Goal: Check status: Check status

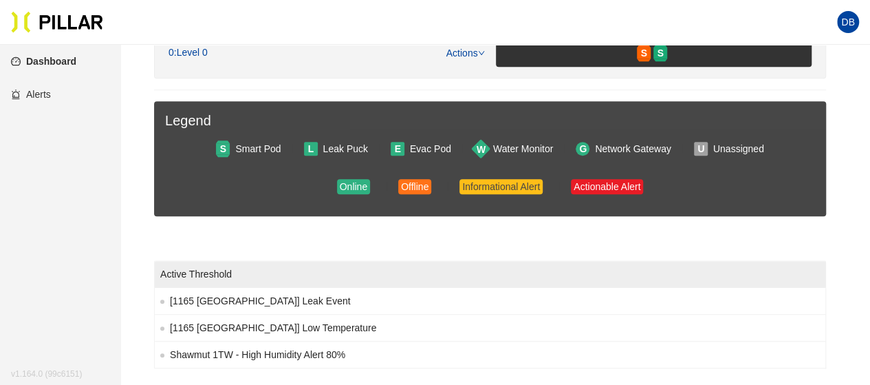
scroll to position [190, 0]
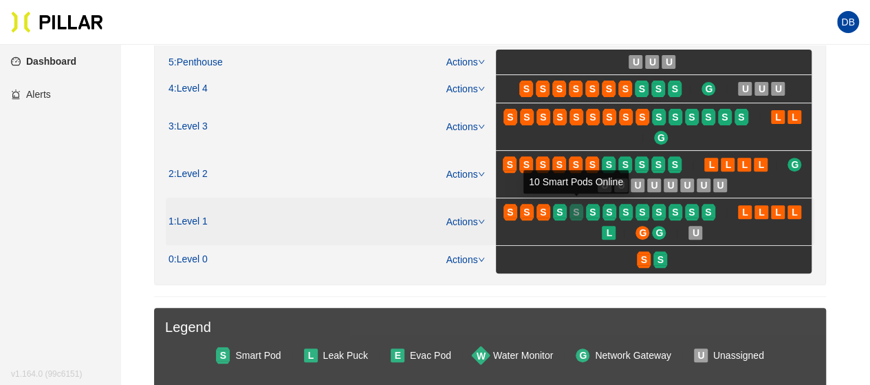
click at [570, 206] on div "S" at bounding box center [577, 211] width 14 height 11
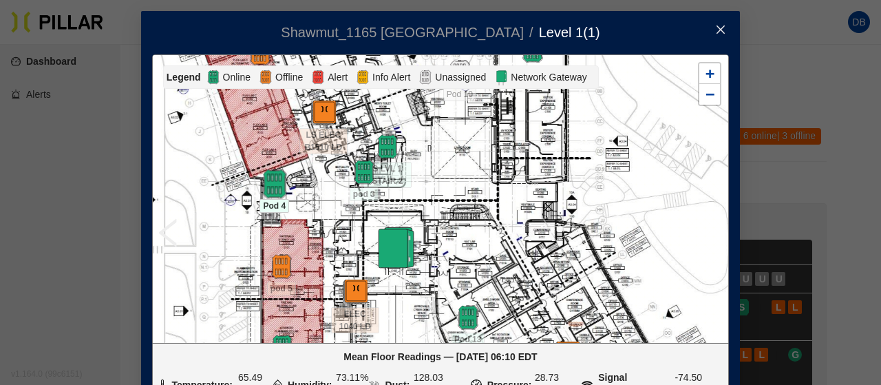
click at [268, 181] on img at bounding box center [274, 184] width 30 height 30
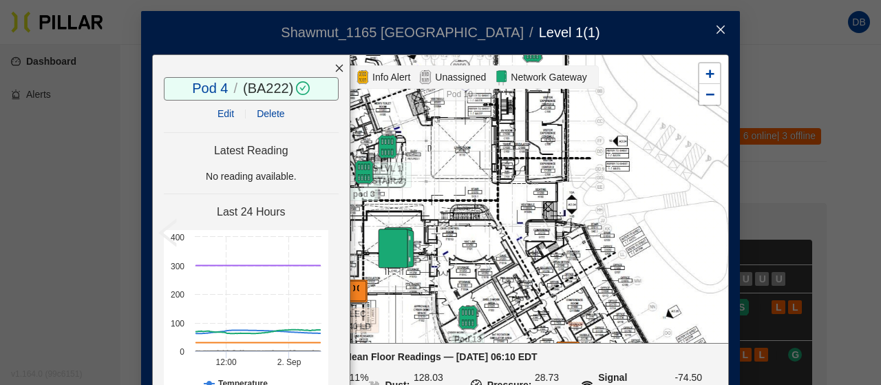
scroll to position [63, 0]
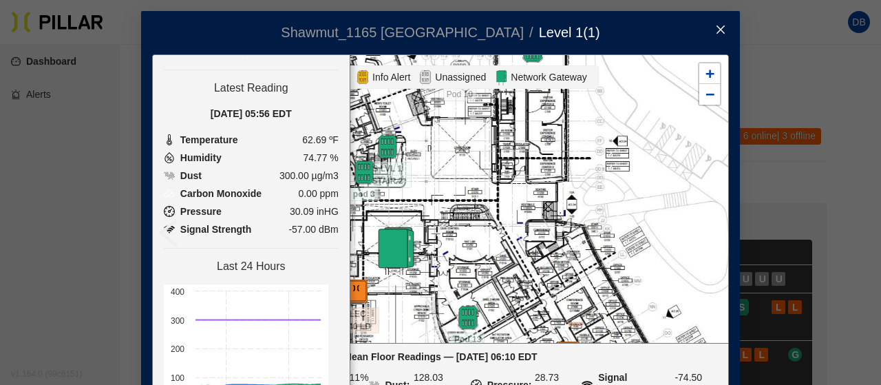
click at [717, 31] on icon "close" at bounding box center [720, 29] width 11 height 11
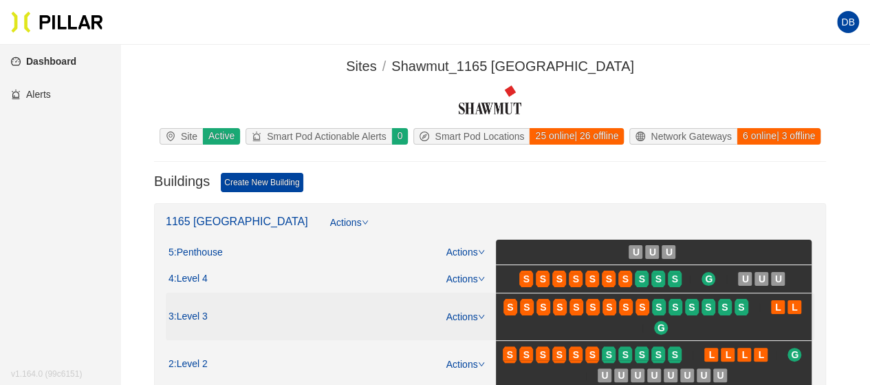
click at [699, 308] on span "S" at bounding box center [693, 307] width 17 height 22
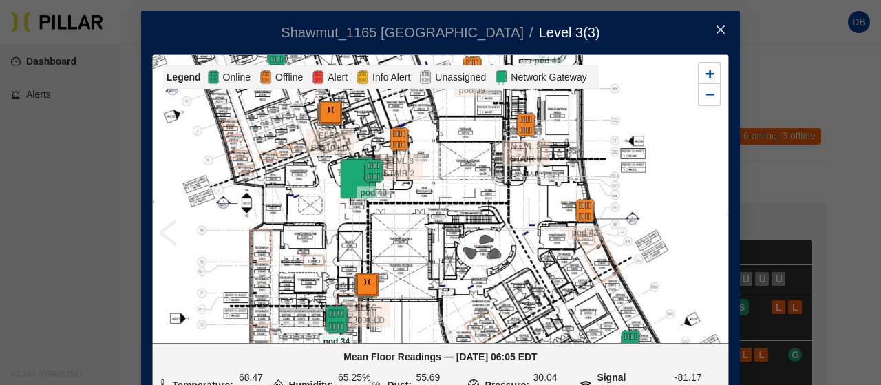
click at [330, 319] on img at bounding box center [336, 320] width 30 height 30
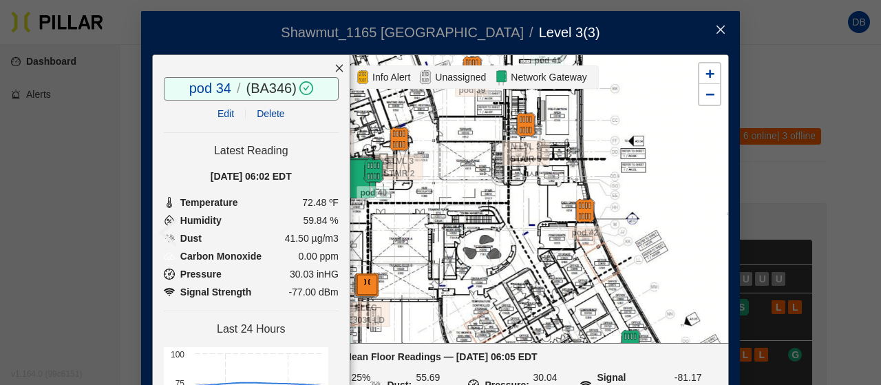
click at [329, 63] on div at bounding box center [339, 68] width 21 height 26
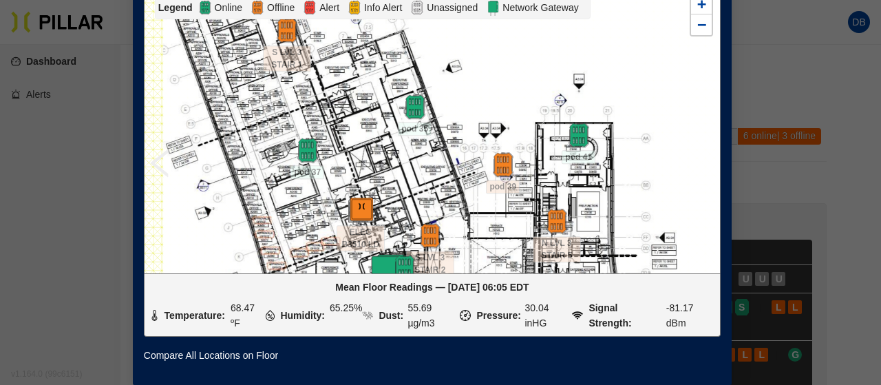
drag, startPoint x: 256, startPoint y: 169, endPoint x: 296, endPoint y: 309, distance: 145.9
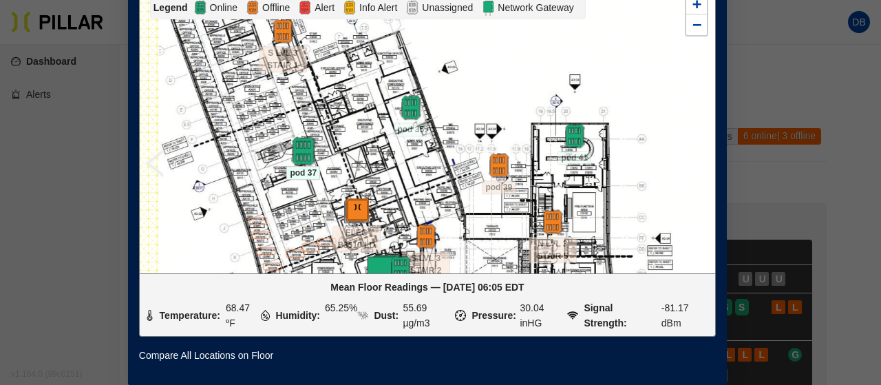
click at [295, 136] on img at bounding box center [303, 151] width 30 height 30
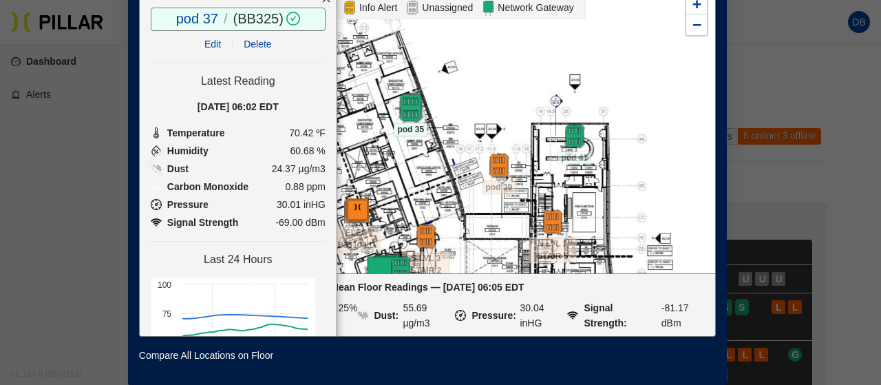
scroll to position [55, 13]
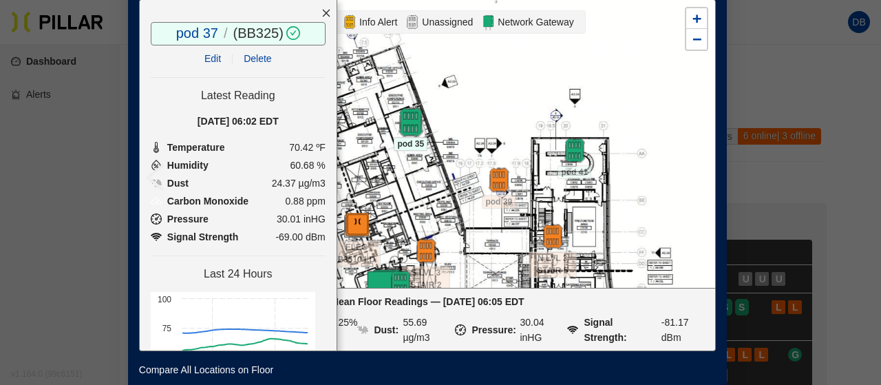
click at [402, 104] on div "ELEC B3510 LD ELEC E3031 LD N LVL 3 Area D N LVL 3 Area D (2) N LVL 3 STAIR 4 N…" at bounding box center [427, 143] width 577 height 288
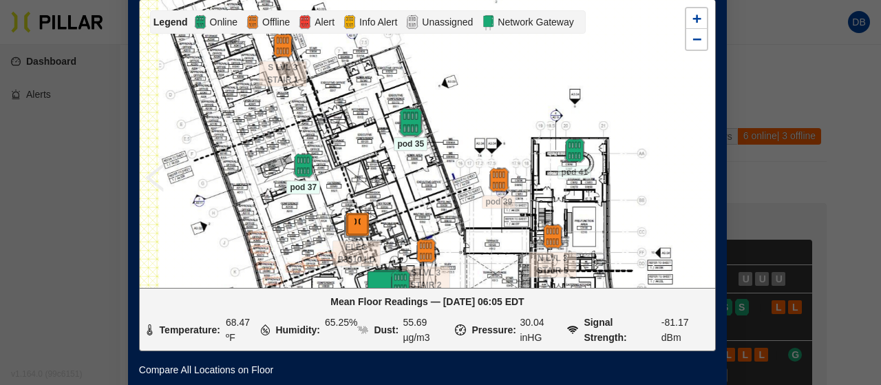
click at [405, 118] on img at bounding box center [411, 122] width 30 height 30
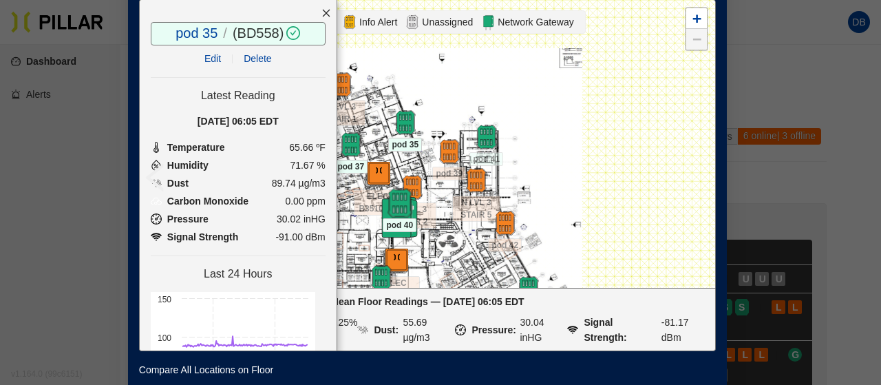
click at [390, 202] on img at bounding box center [400, 203] width 30 height 30
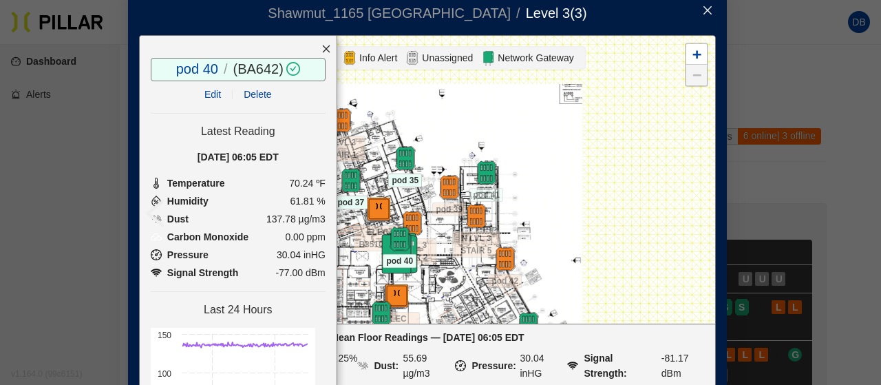
scroll to position [0, 13]
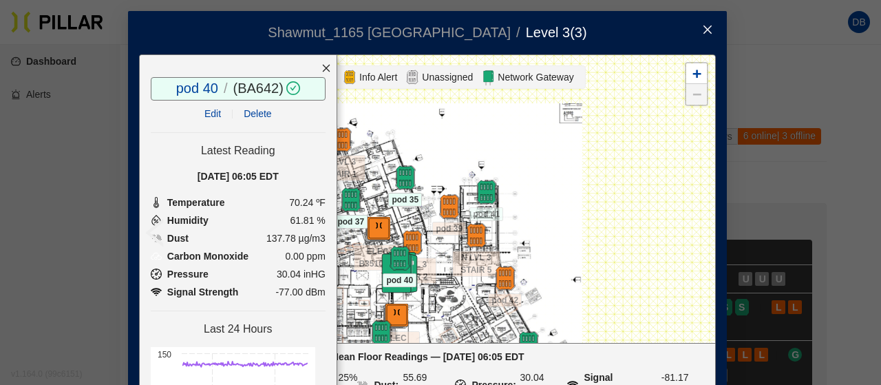
click at [704, 31] on icon "close" at bounding box center [707, 29] width 8 height 8
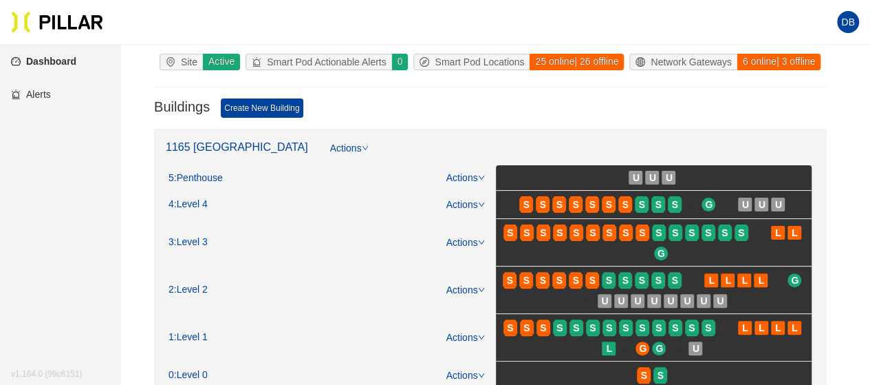
scroll to position [138, 0]
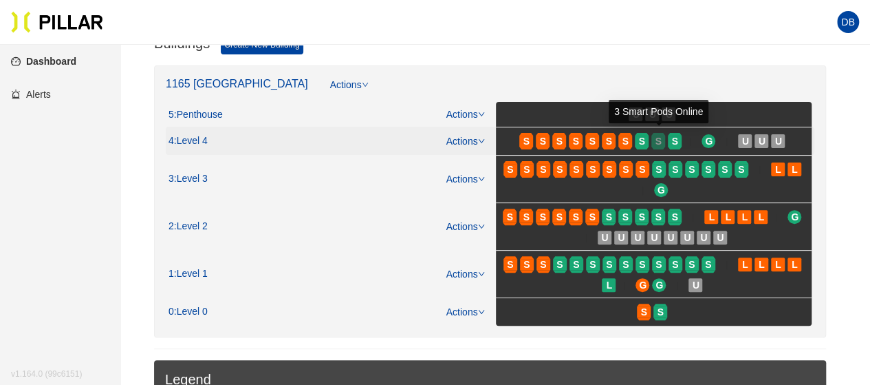
click at [657, 138] on span "S" at bounding box center [659, 140] width 6 height 15
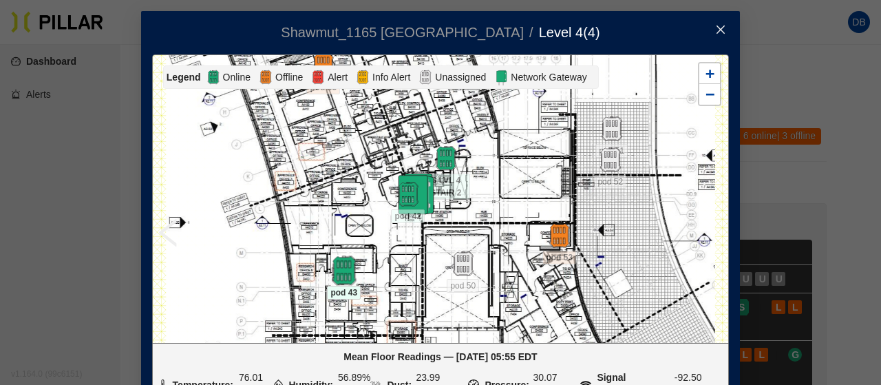
click at [338, 271] on img at bounding box center [344, 271] width 30 height 30
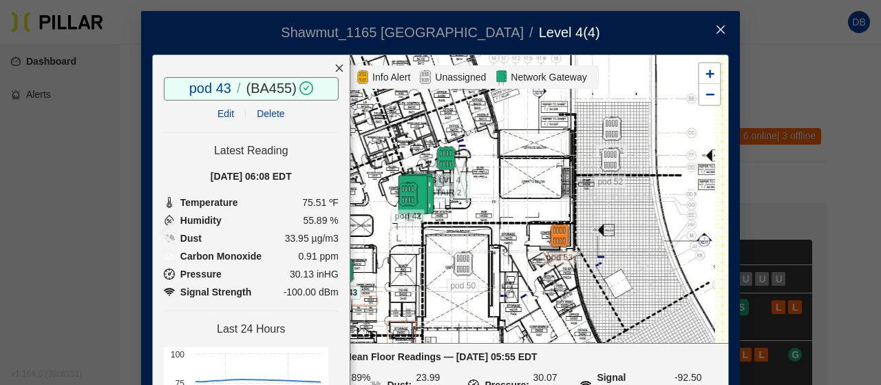
click at [334, 64] on icon "close" at bounding box center [339, 68] width 10 height 10
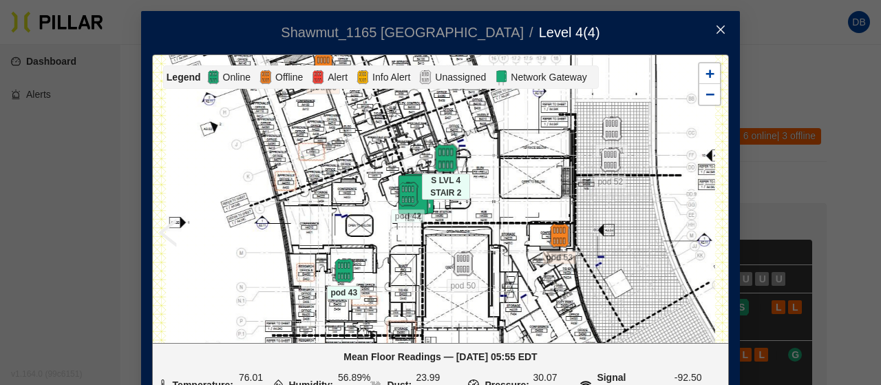
click at [438, 160] on img at bounding box center [446, 159] width 30 height 30
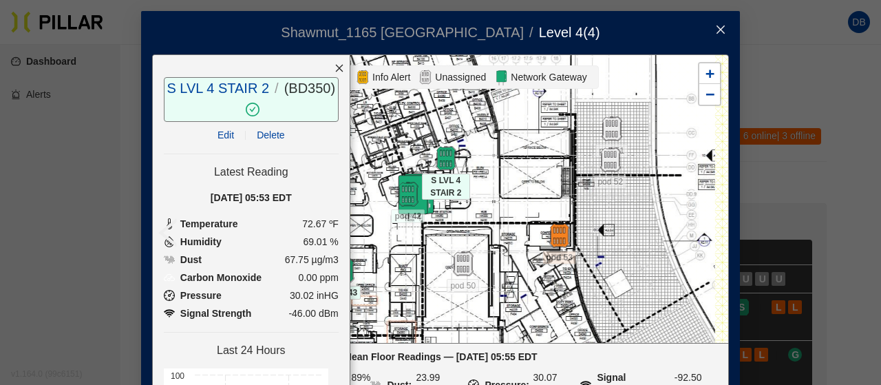
click at [334, 69] on icon "close" at bounding box center [339, 68] width 10 height 10
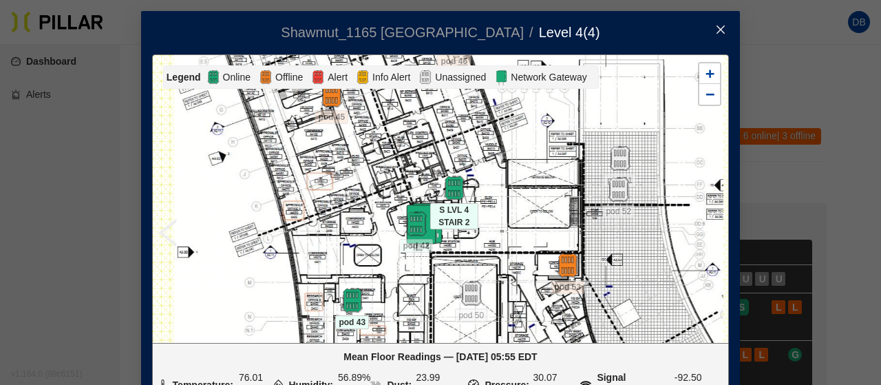
scroll to position [19, 0]
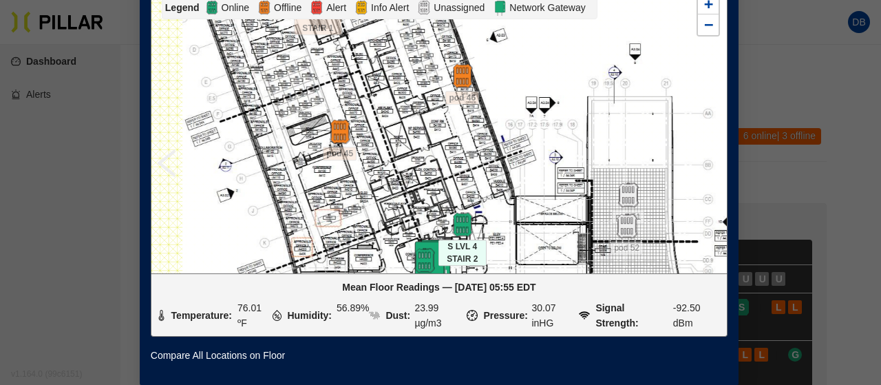
drag, startPoint x: 347, startPoint y: 161, endPoint x: 356, endPoint y: 267, distance: 106.4
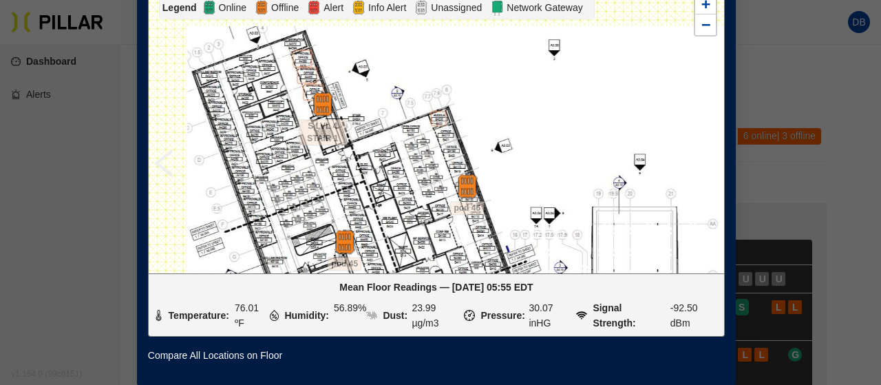
drag, startPoint x: 385, startPoint y: 67, endPoint x: 402, endPoint y: 217, distance: 150.2
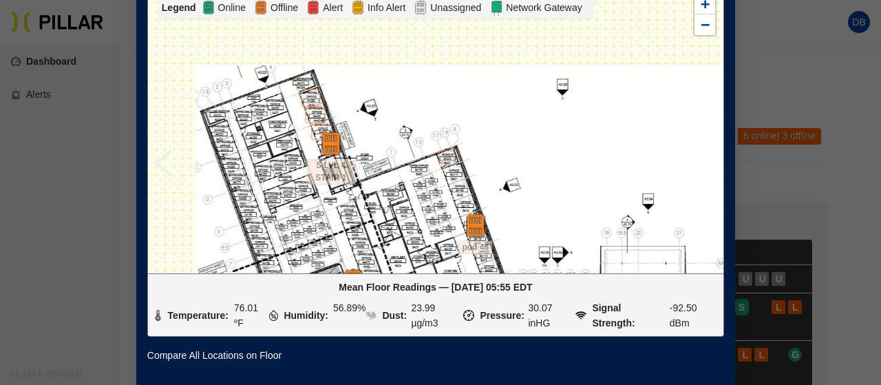
scroll to position [32, 0]
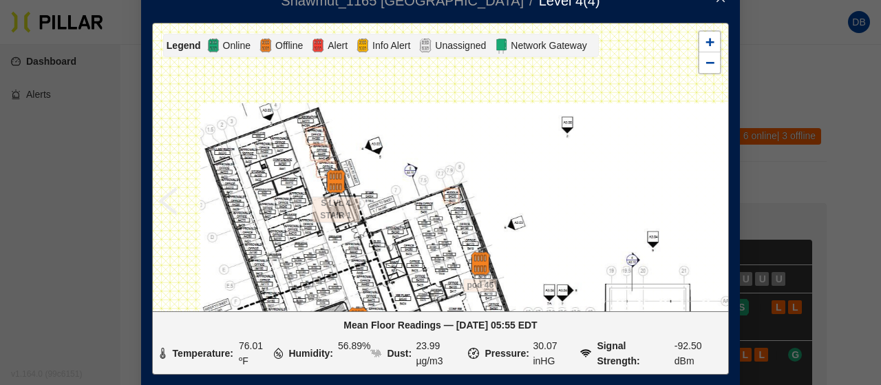
drag, startPoint x: 402, startPoint y: 217, endPoint x: 305, endPoint y: 35, distance: 205.6
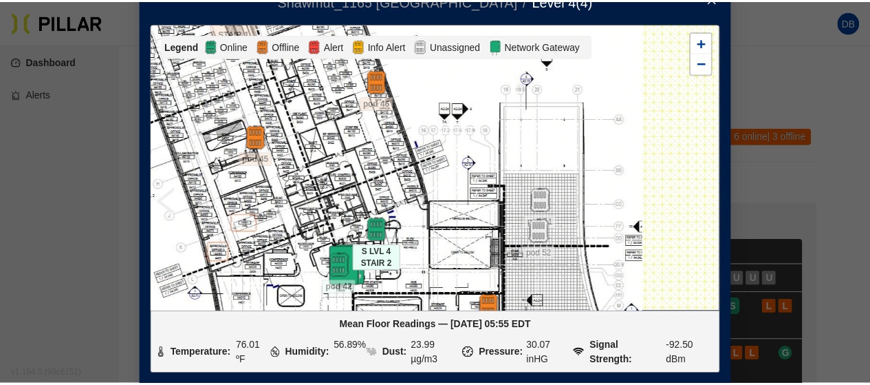
scroll to position [0, 0]
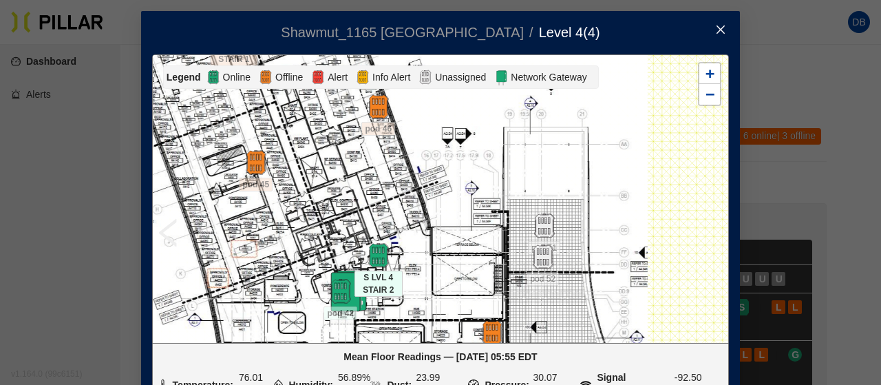
click at [715, 25] on icon "close" at bounding box center [720, 29] width 11 height 11
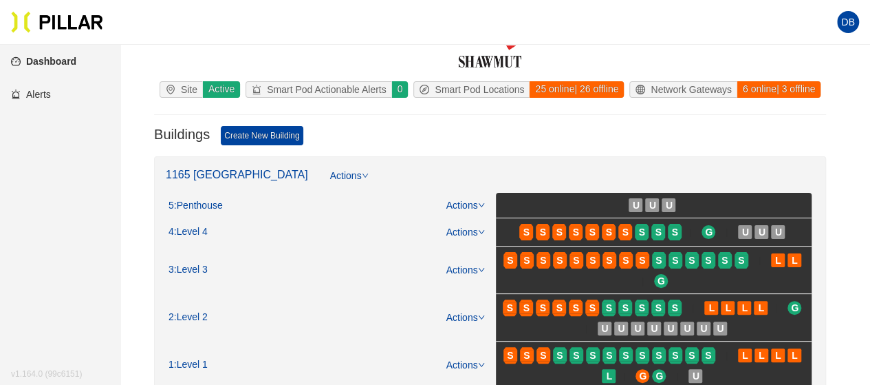
scroll to position [69, 0]
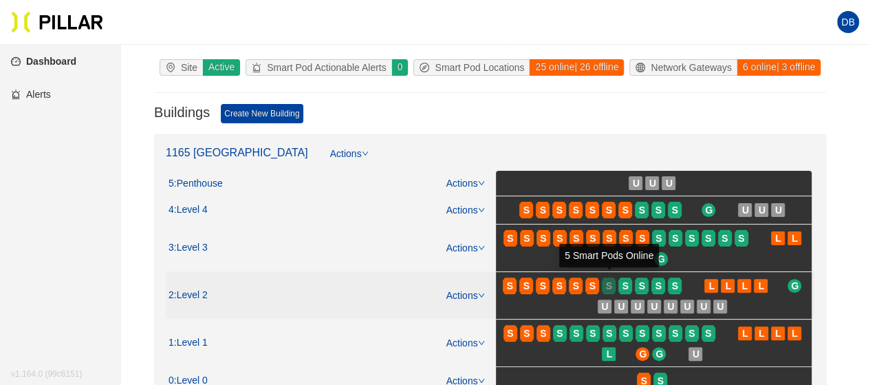
click at [610, 285] on span "S" at bounding box center [609, 285] width 6 height 15
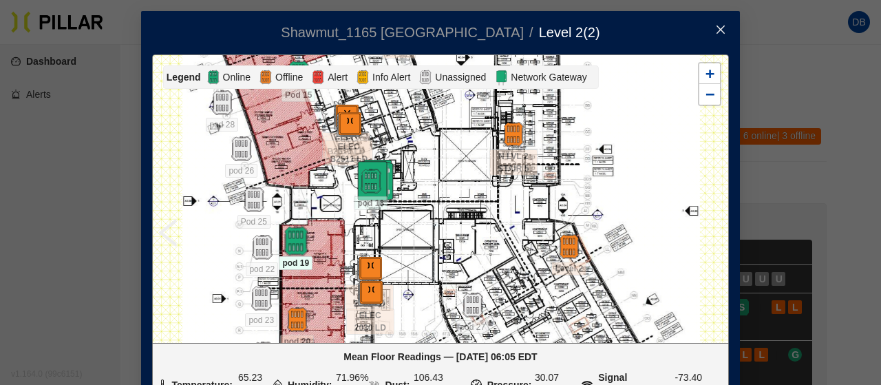
click at [290, 240] on img at bounding box center [296, 241] width 30 height 30
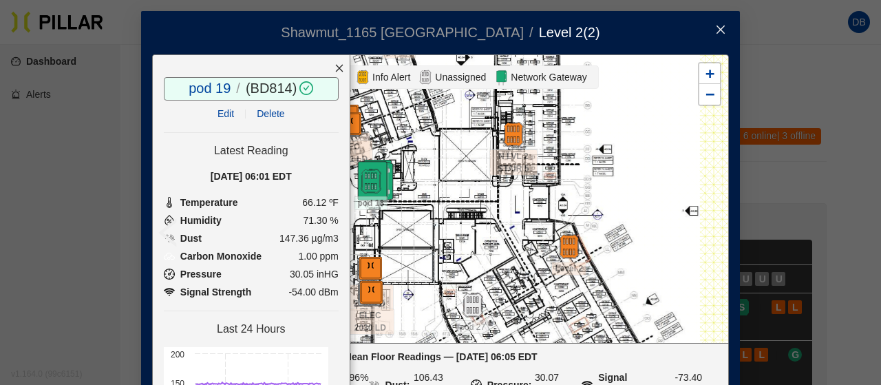
click at [334, 66] on icon "close" at bounding box center [339, 68] width 10 height 10
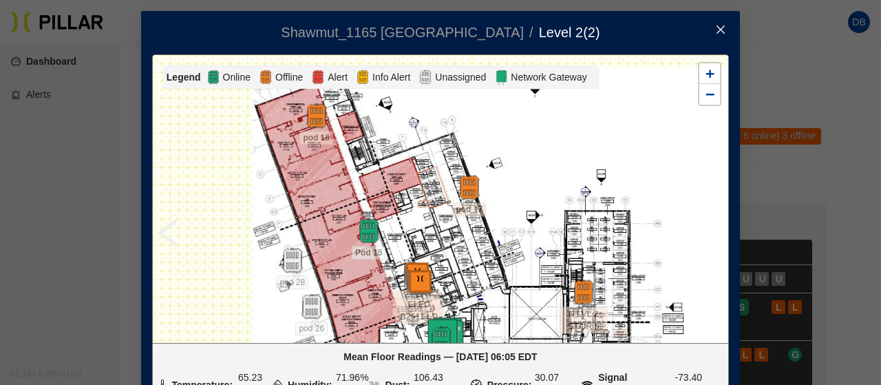
scroll to position [79, 40]
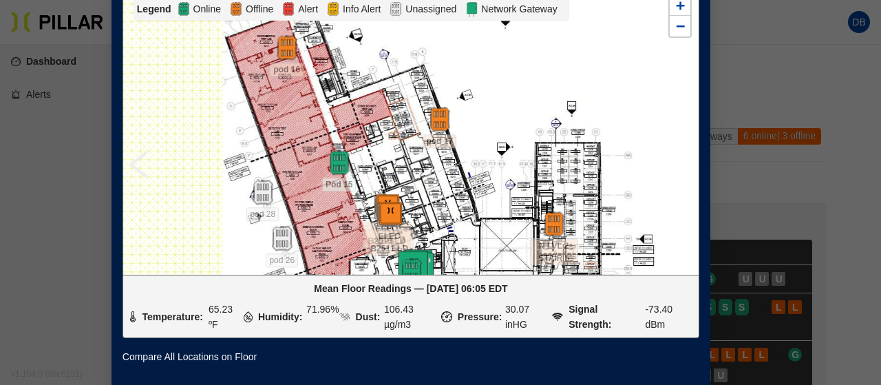
drag, startPoint x: 433, startPoint y: 227, endPoint x: 508, endPoint y: 407, distance: 194.3
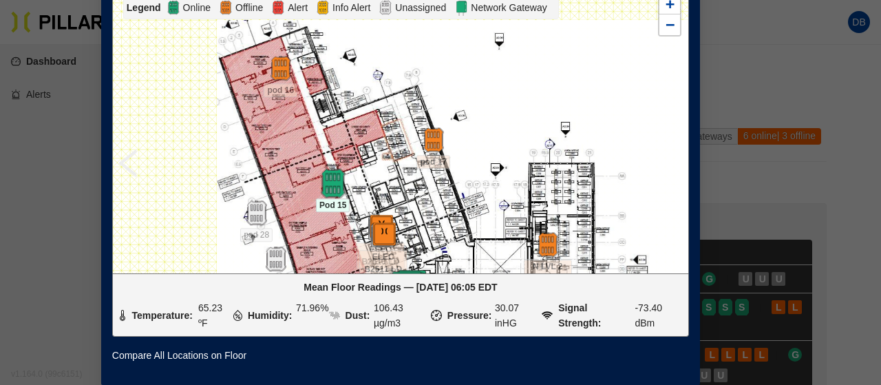
click at [332, 171] on img at bounding box center [333, 184] width 30 height 30
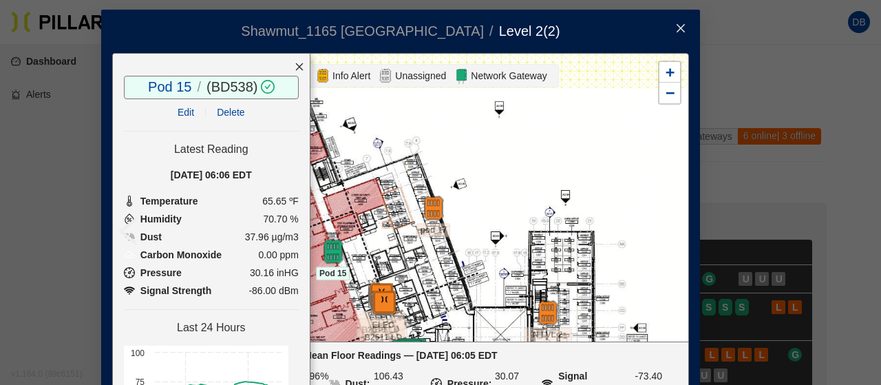
scroll to position [0, 40]
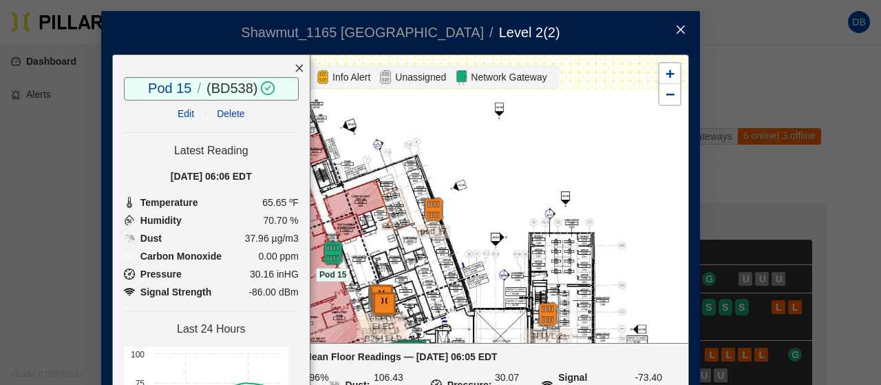
click at [677, 31] on icon "close" at bounding box center [680, 29] width 8 height 8
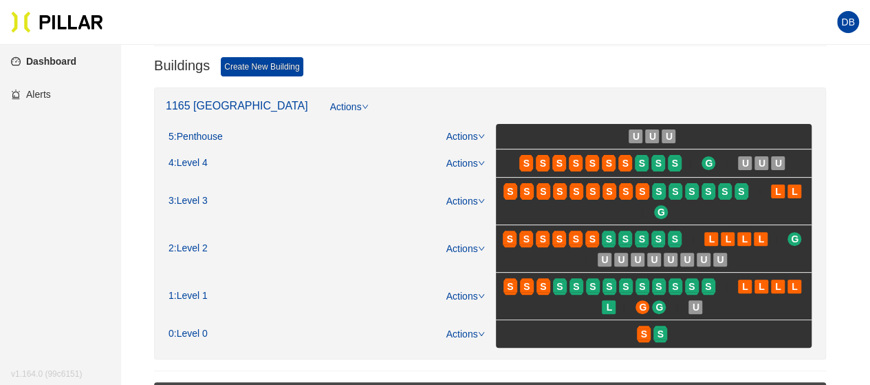
scroll to position [138, 0]
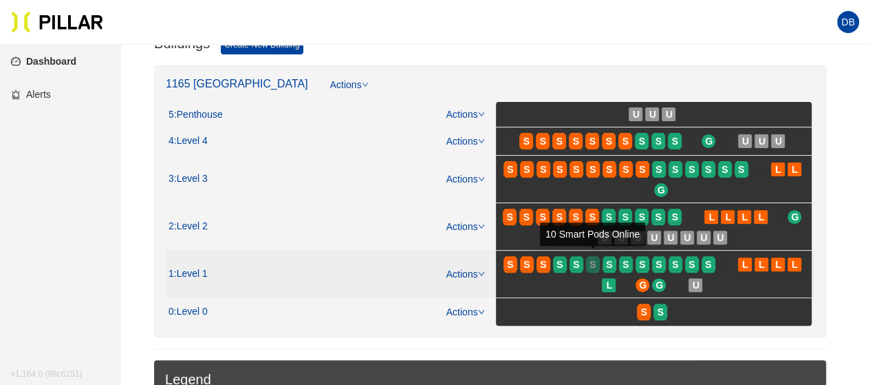
click at [594, 264] on span "S" at bounding box center [593, 264] width 6 height 15
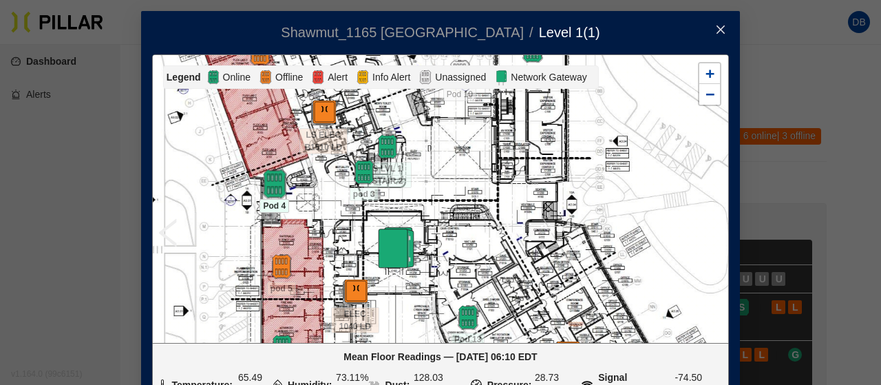
click at [266, 184] on img at bounding box center [274, 184] width 30 height 30
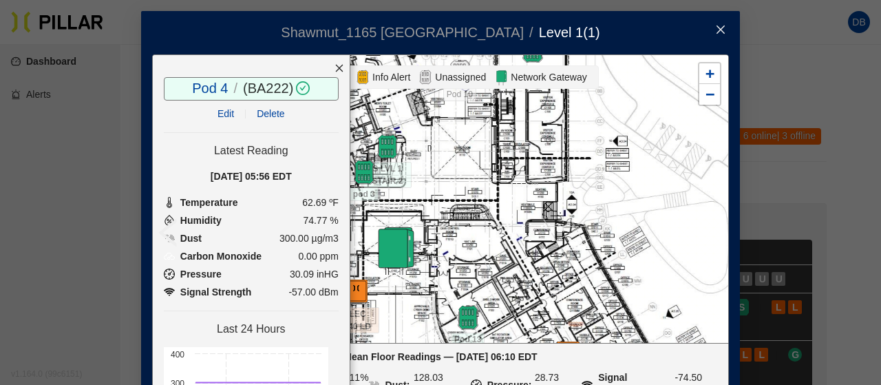
click at [335, 65] on icon "close" at bounding box center [339, 69] width 8 height 8
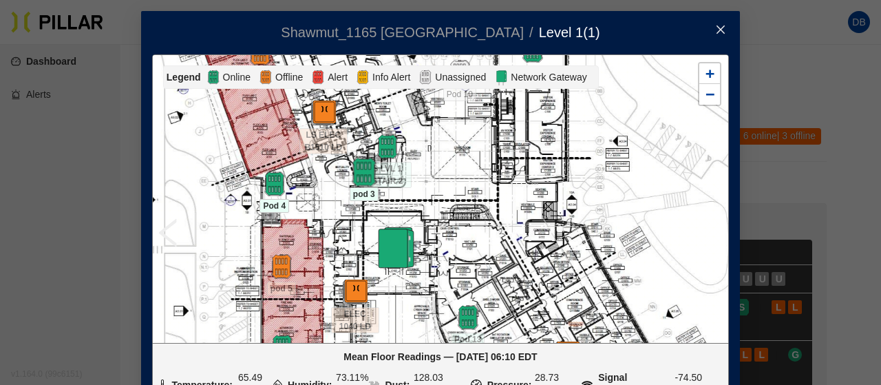
click at [359, 178] on img at bounding box center [364, 173] width 30 height 30
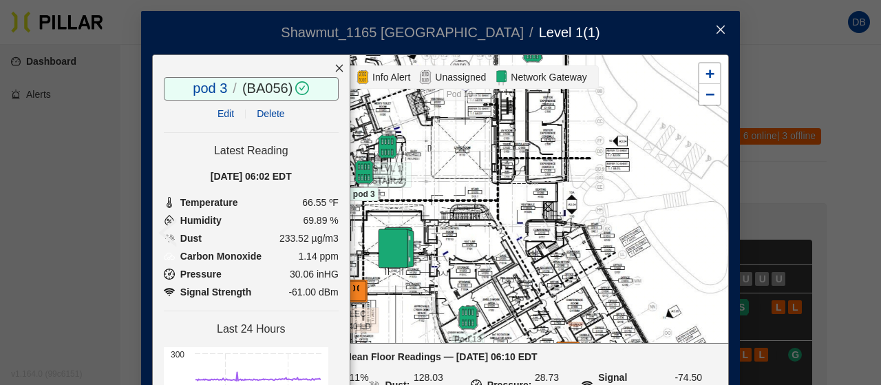
click at [335, 67] on icon "close" at bounding box center [339, 69] width 8 height 8
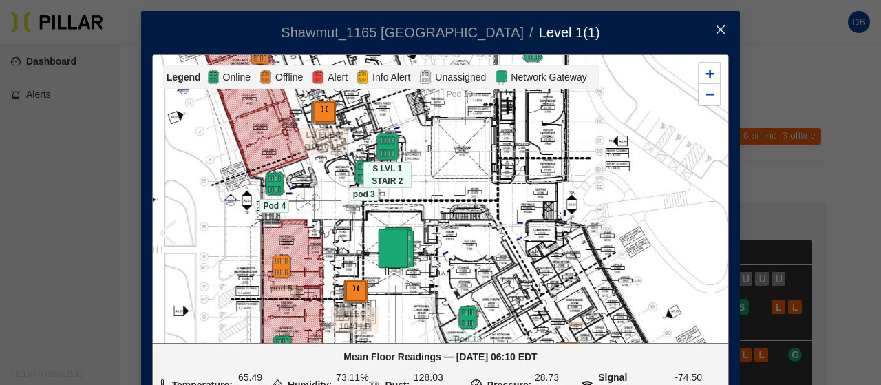
click at [382, 139] on img at bounding box center [387, 147] width 30 height 30
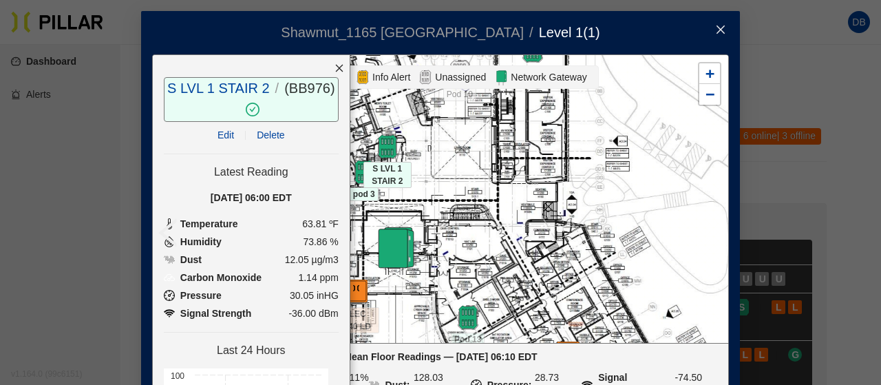
click at [335, 68] on icon "close" at bounding box center [339, 69] width 8 height 8
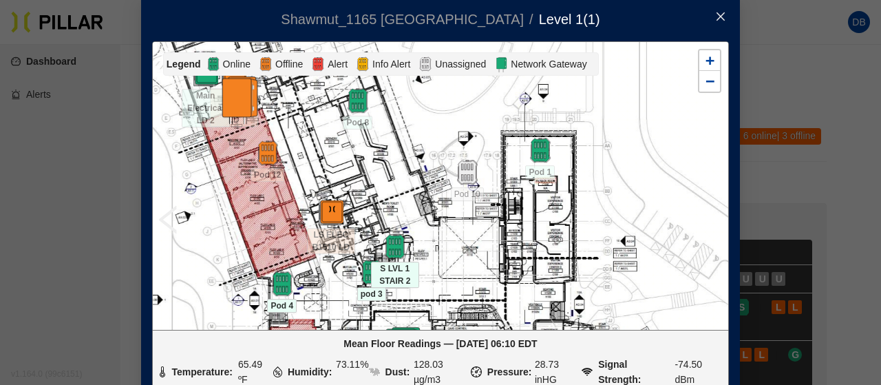
scroll to position [79, 0]
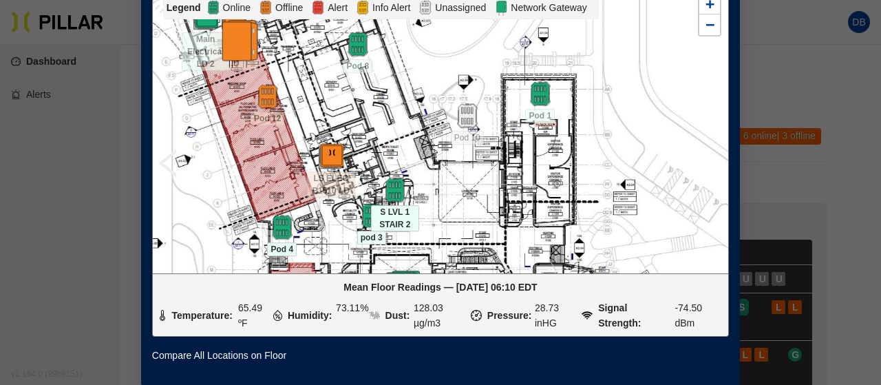
drag, startPoint x: 403, startPoint y: 141, endPoint x: 408, endPoint y: 240, distance: 99.2
click at [530, 84] on img at bounding box center [540, 94] width 30 height 30
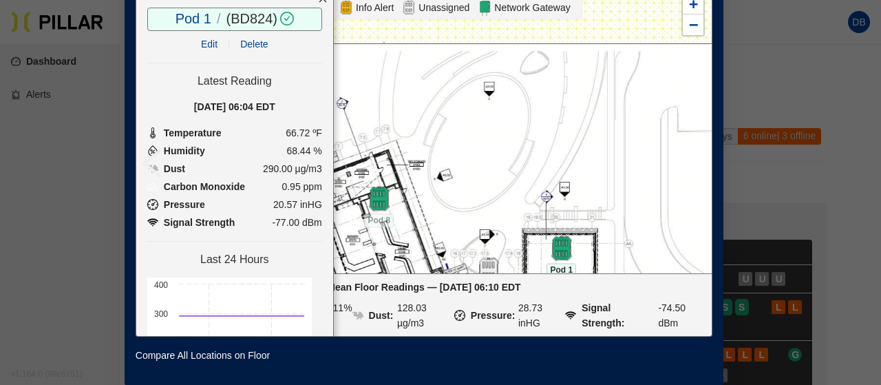
drag, startPoint x: 386, startPoint y: 99, endPoint x: 420, endPoint y: 248, distance: 153.2
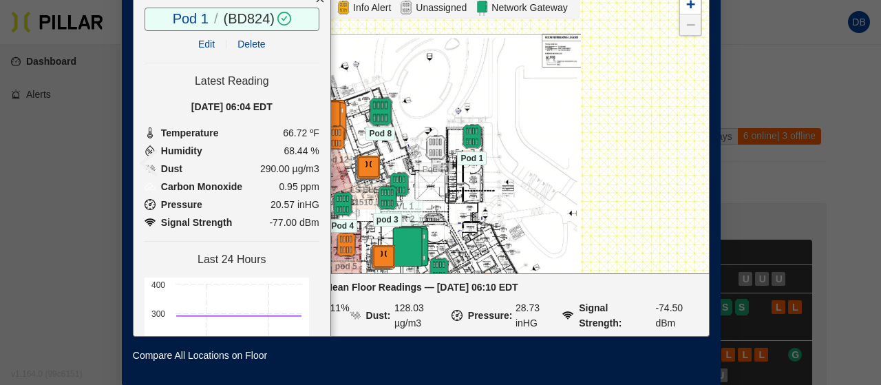
click at [377, 107] on img at bounding box center [380, 112] width 30 height 30
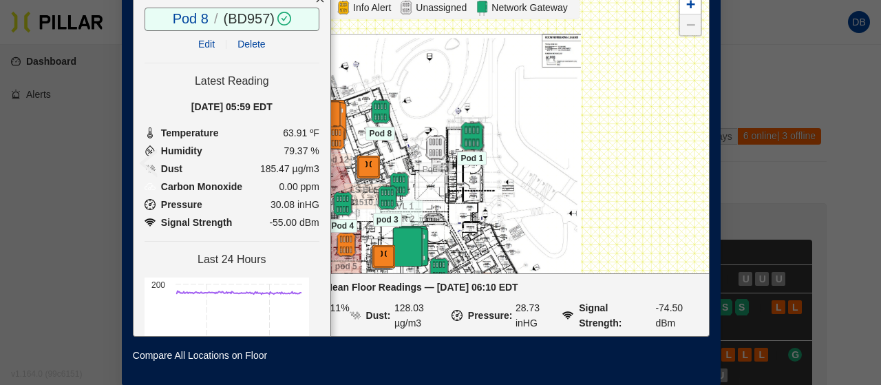
click at [471, 118] on div "ELEC 1040 LD ELEC D1530 LD LS ELEC B1510 LD Main Electrical LD 2 Main Electric …" at bounding box center [421, 129] width 577 height 288
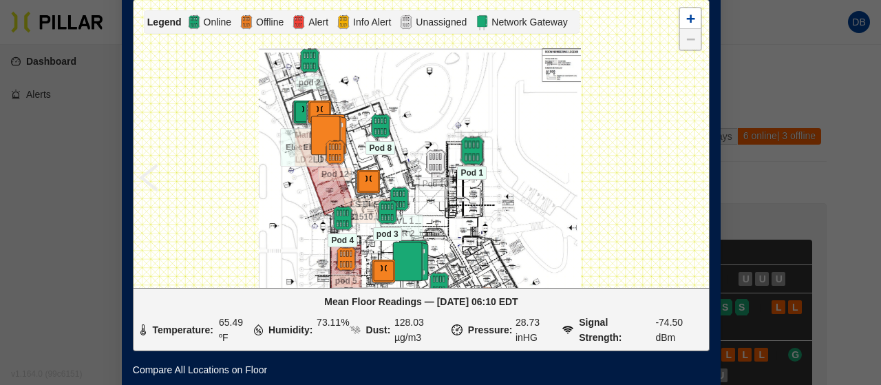
click at [458, 147] on img at bounding box center [472, 151] width 30 height 30
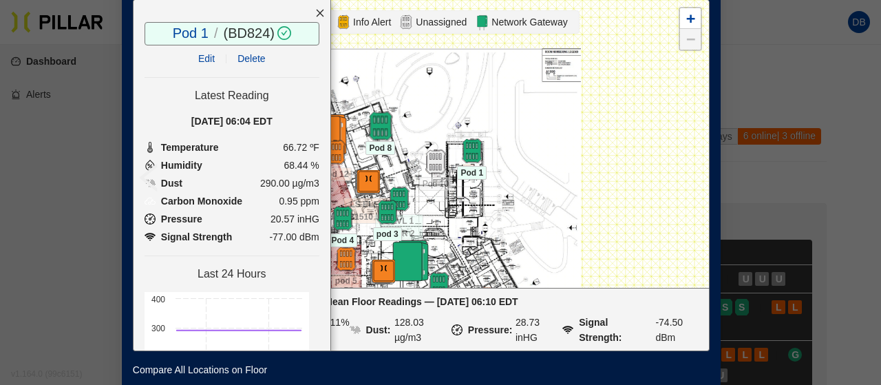
click at [382, 127] on img at bounding box center [380, 126] width 30 height 30
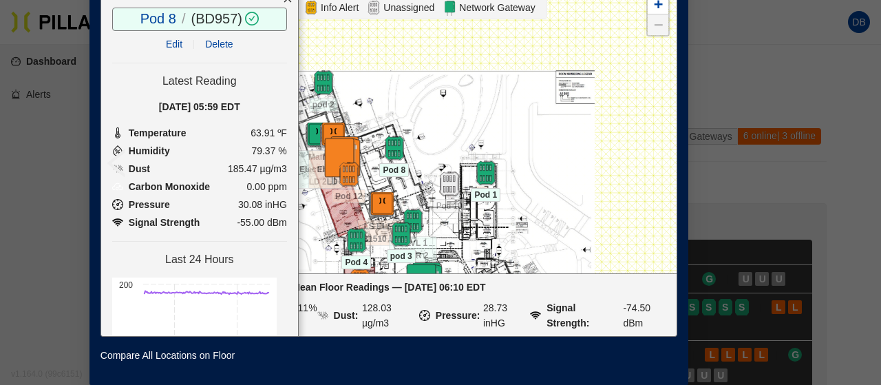
scroll to position [79, 113]
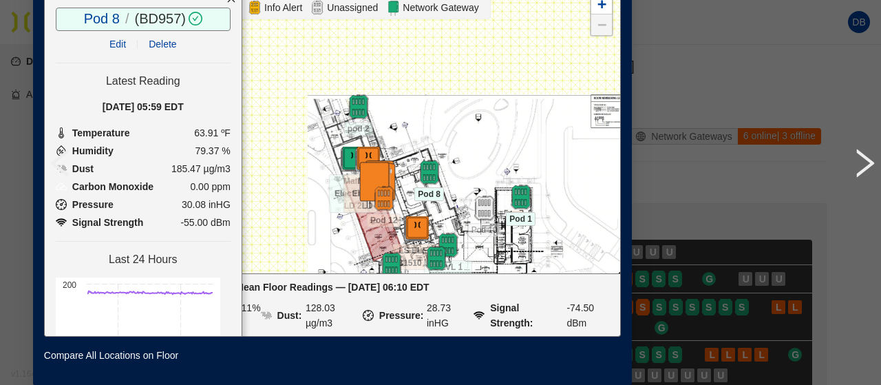
drag, startPoint x: 534, startPoint y: 129, endPoint x: 671, endPoint y: 182, distance: 147.4
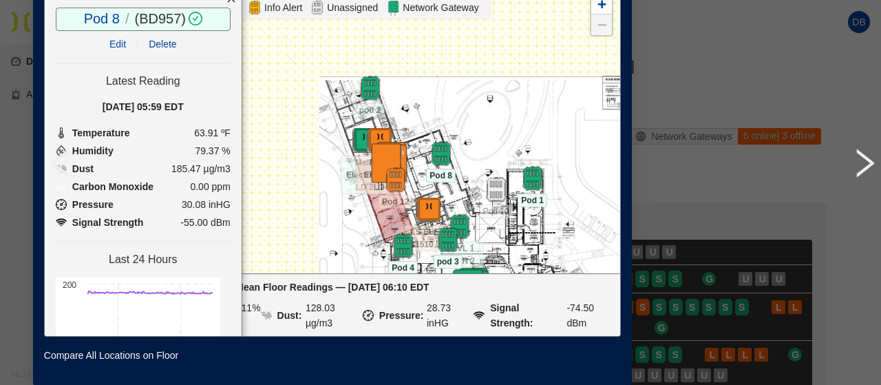
drag, startPoint x: 382, startPoint y: 105, endPoint x: 502, endPoint y: 139, distance: 125.0
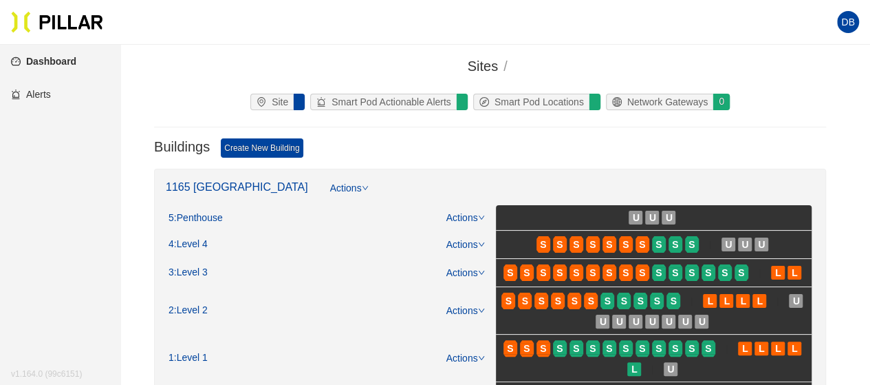
scroll to position [69, 0]
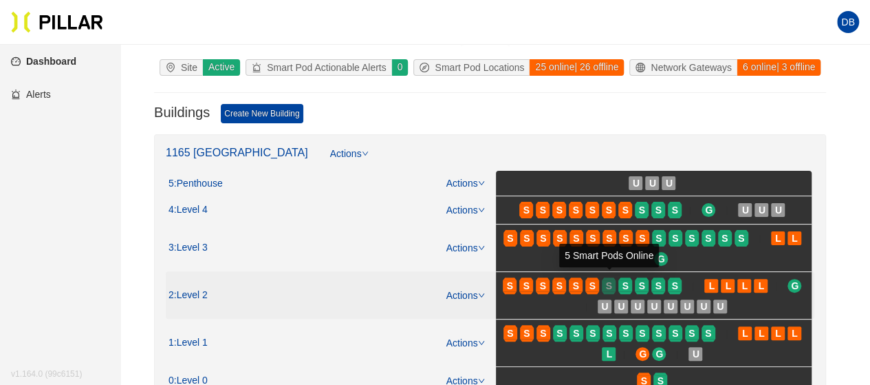
click at [608, 278] on span "S" at bounding box center [609, 285] width 6 height 15
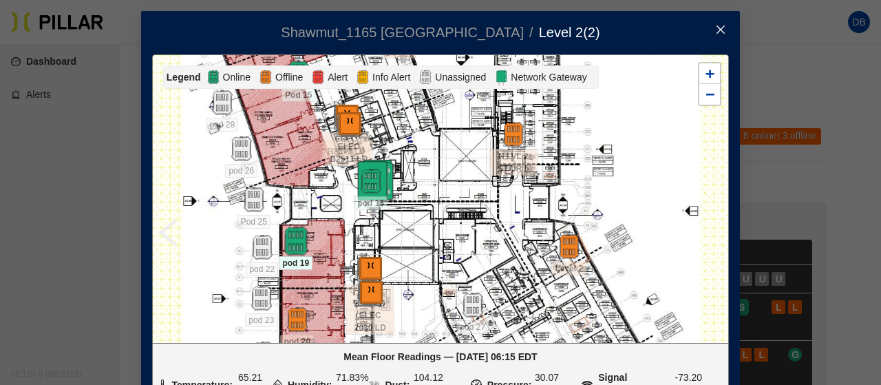
click at [297, 246] on img at bounding box center [296, 241] width 30 height 30
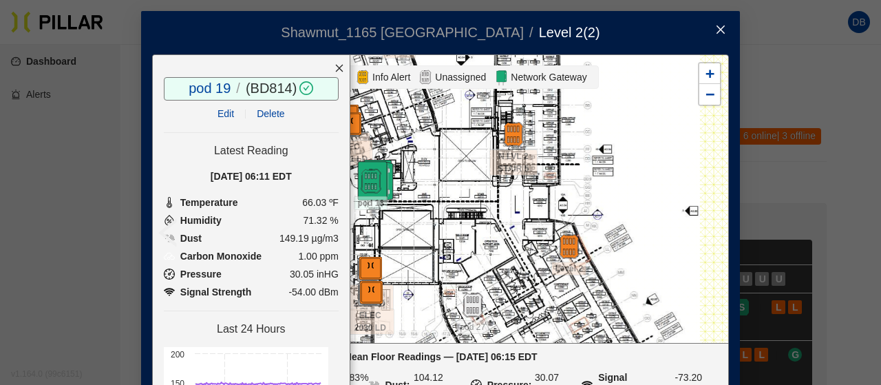
click at [715, 24] on icon "close" at bounding box center [720, 29] width 11 height 11
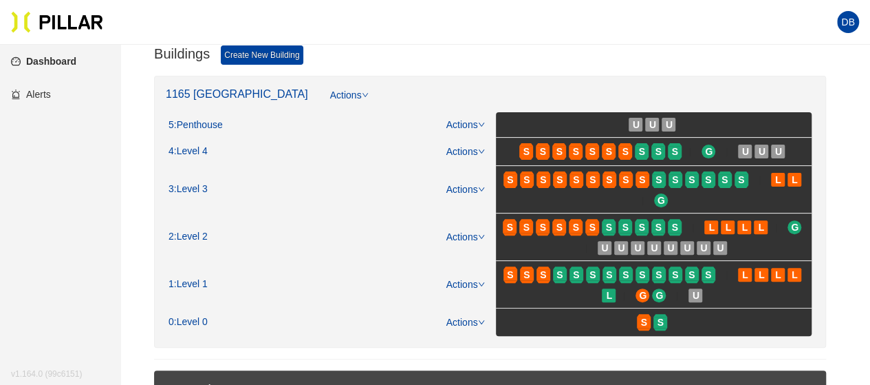
scroll to position [138, 0]
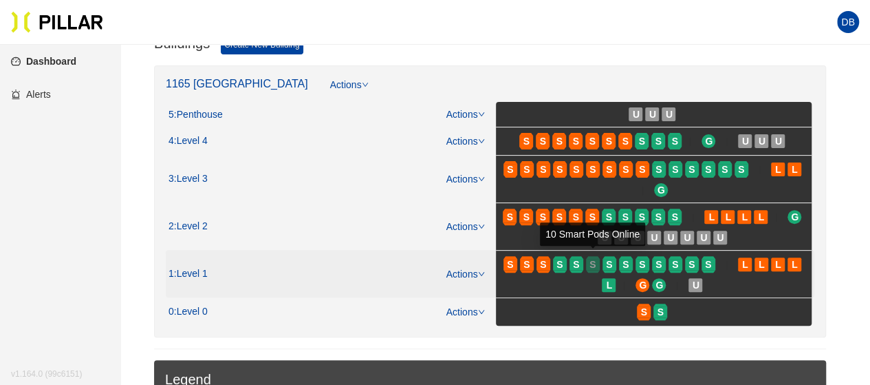
click at [593, 259] on span "S" at bounding box center [593, 264] width 6 height 15
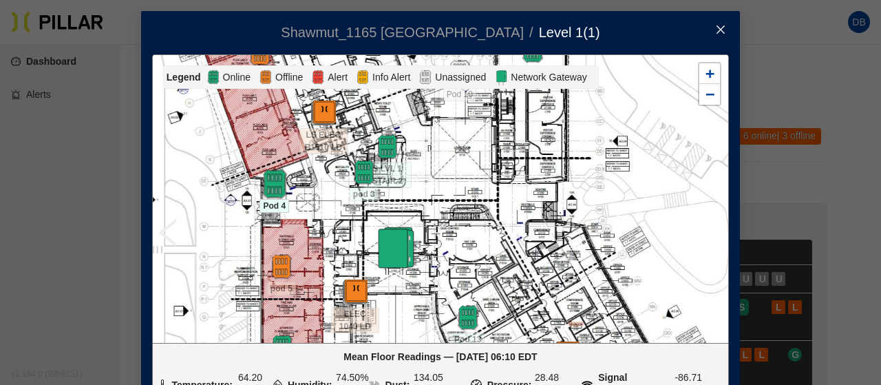
click at [273, 188] on img at bounding box center [274, 184] width 30 height 30
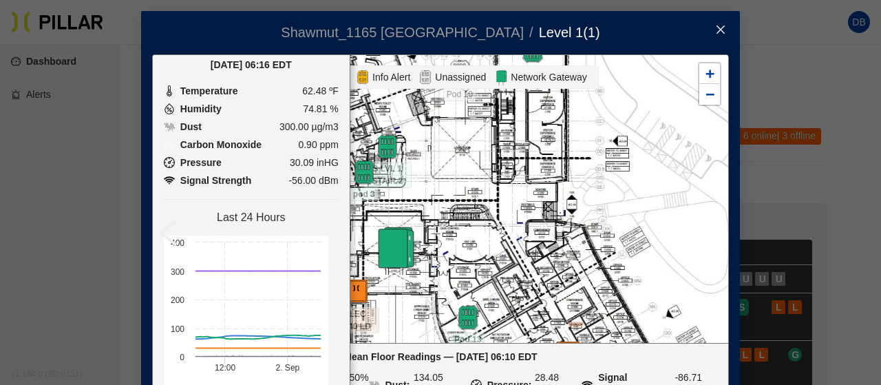
scroll to position [180, 0]
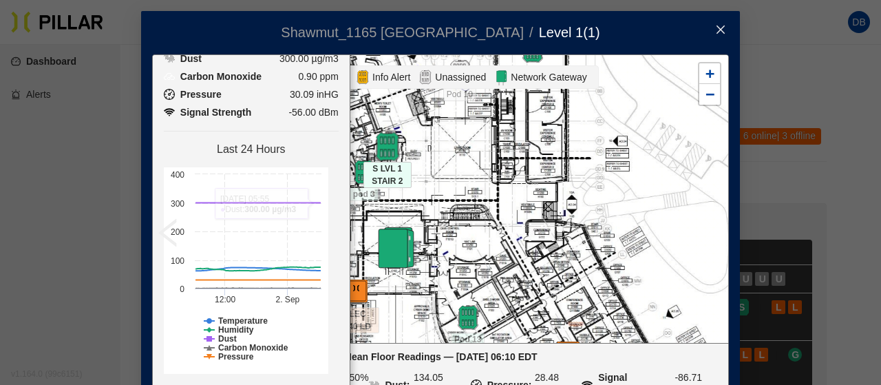
click at [384, 142] on img at bounding box center [387, 147] width 30 height 30
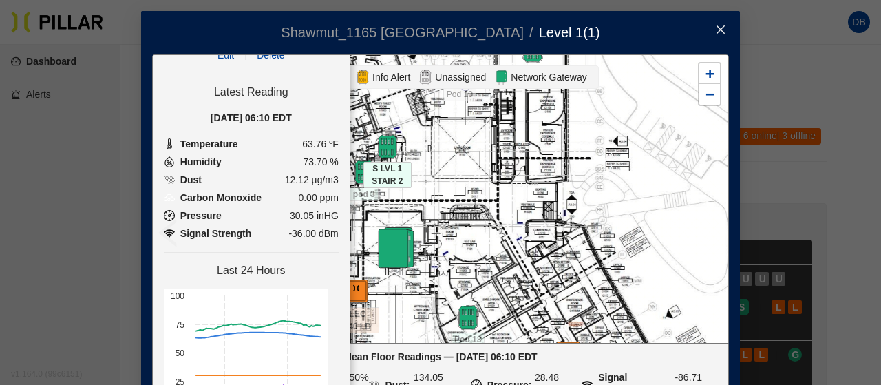
scroll to position [138, 0]
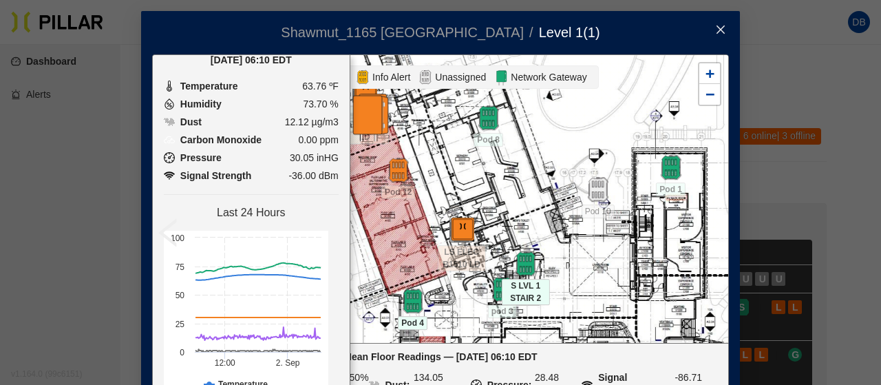
drag, startPoint x: 461, startPoint y: 185, endPoint x: 597, endPoint y: 308, distance: 183.2
click at [598, 308] on div at bounding box center [440, 198] width 575 height 287
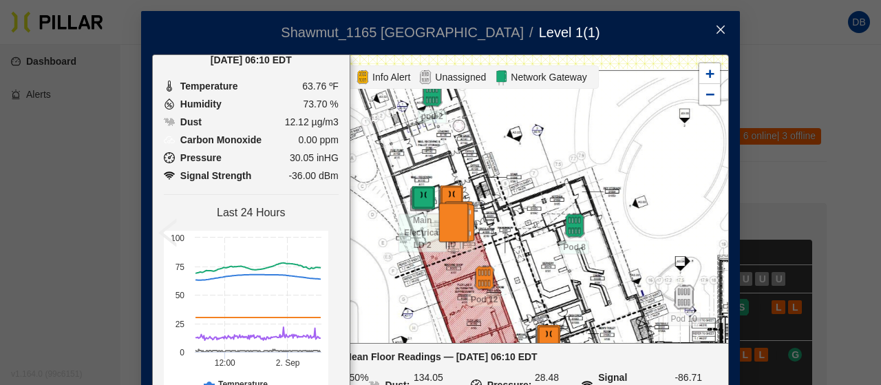
drag, startPoint x: 522, startPoint y: 218, endPoint x: 554, endPoint y: 257, distance: 50.8
click at [579, 278] on div at bounding box center [440, 198] width 575 height 287
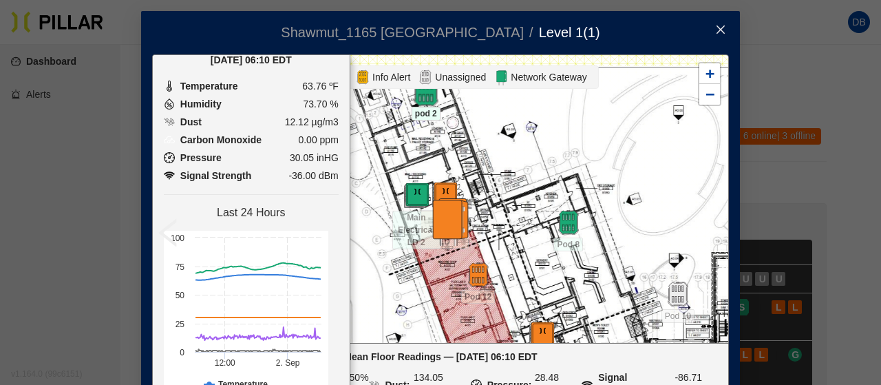
click at [416, 91] on img at bounding box center [426, 92] width 30 height 30
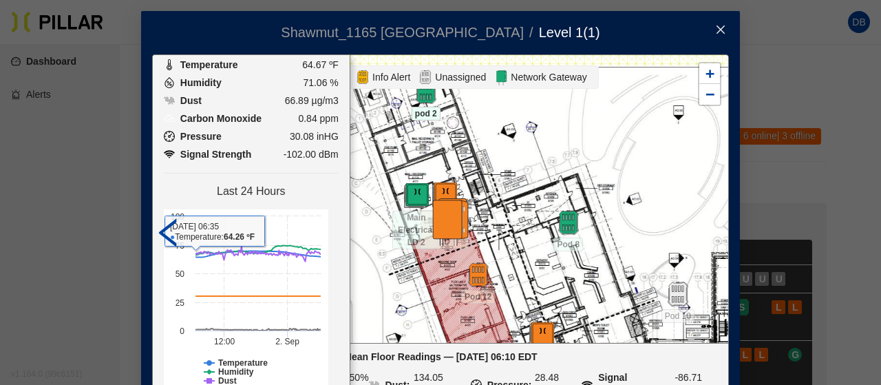
click at [159, 230] on icon "left" at bounding box center [168, 233] width 18 height 28
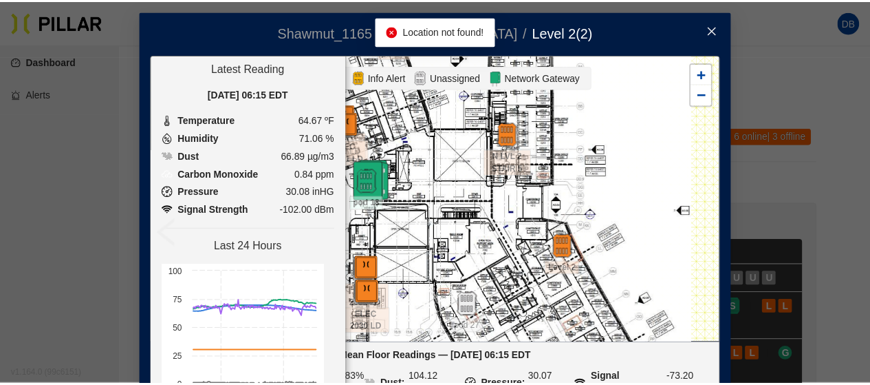
scroll to position [138, 0]
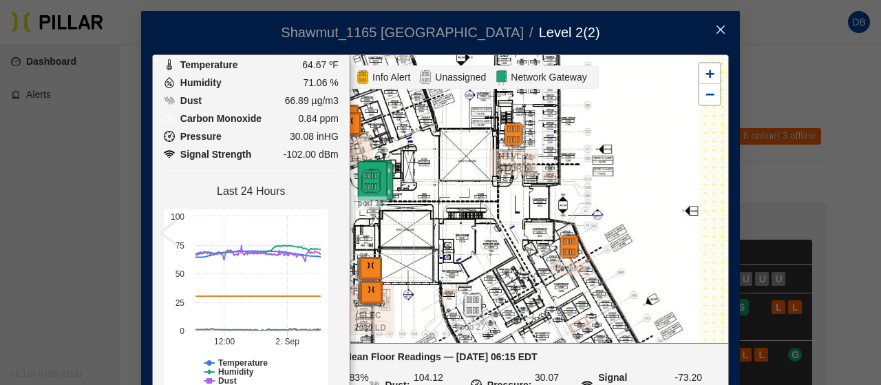
drag, startPoint x: 718, startPoint y: 36, endPoint x: 702, endPoint y: 31, distance: 16.5
click at [717, 36] on span "Close" at bounding box center [720, 30] width 39 height 39
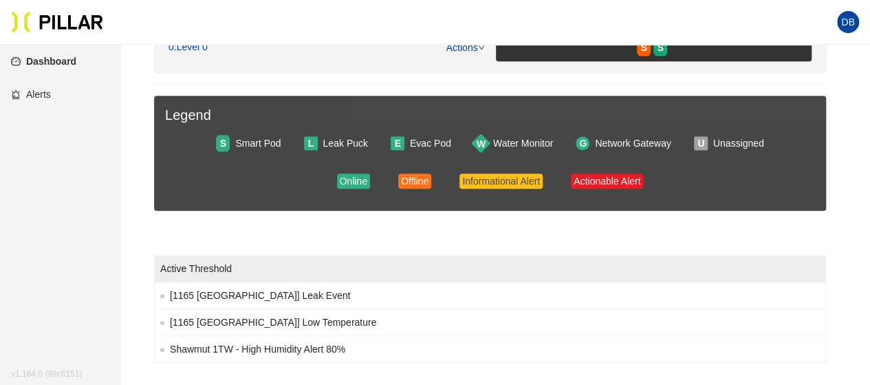
scroll to position [206, 0]
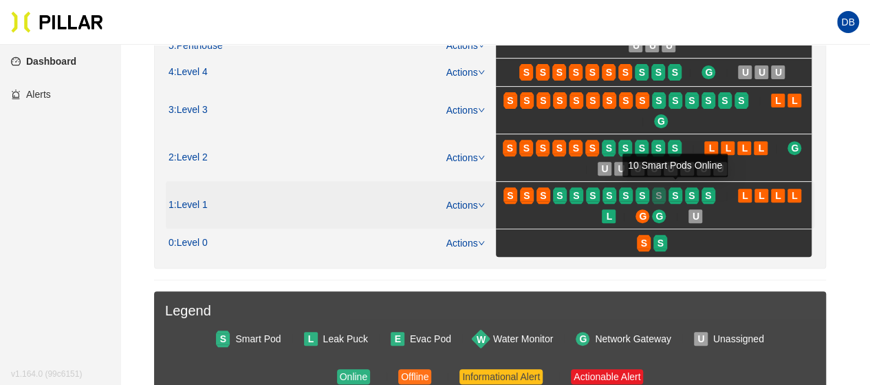
click at [662, 190] on span "S" at bounding box center [659, 195] width 6 height 15
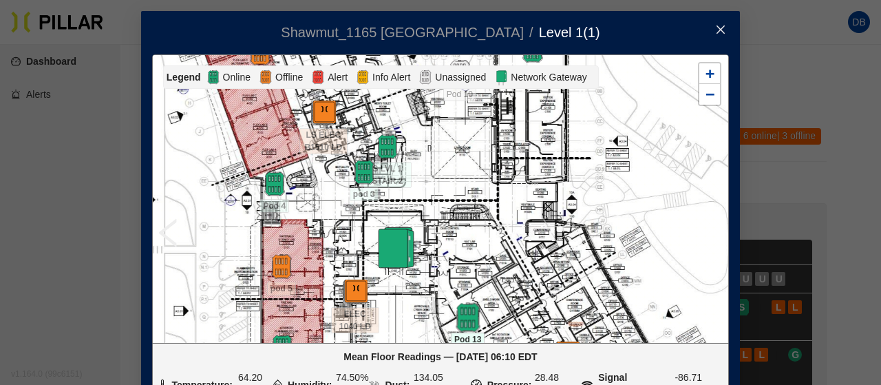
click at [465, 315] on img at bounding box center [468, 318] width 30 height 30
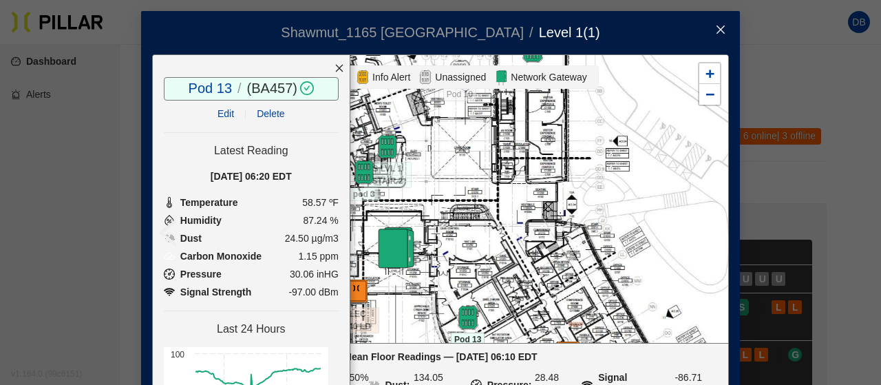
click at [334, 64] on icon "close" at bounding box center [339, 68] width 10 height 10
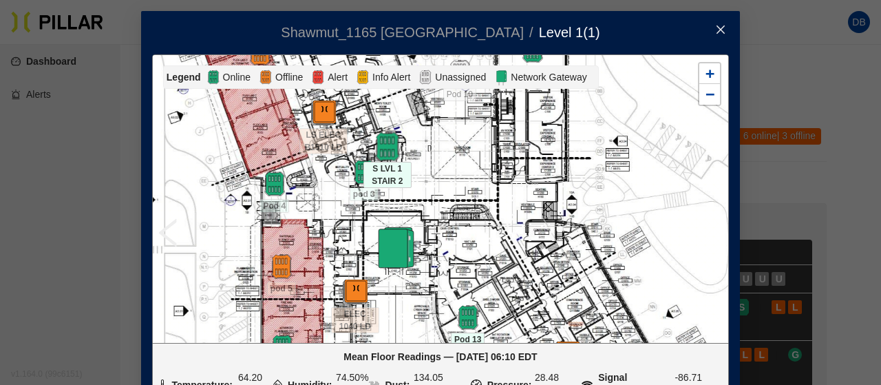
click at [384, 142] on img at bounding box center [387, 147] width 30 height 30
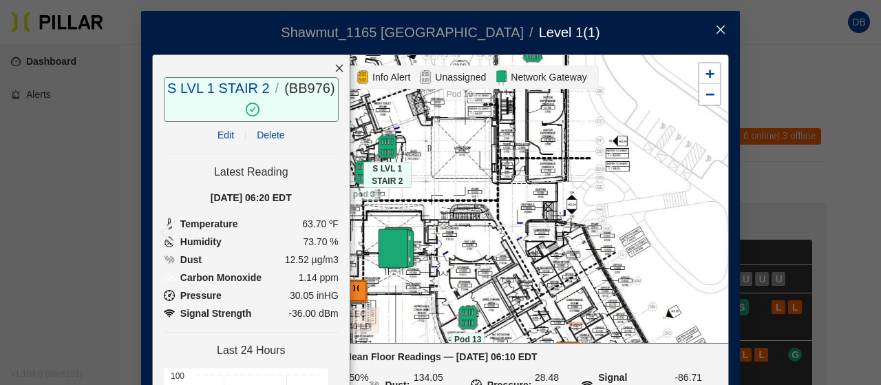
click at [334, 64] on icon "close" at bounding box center [339, 68] width 10 height 10
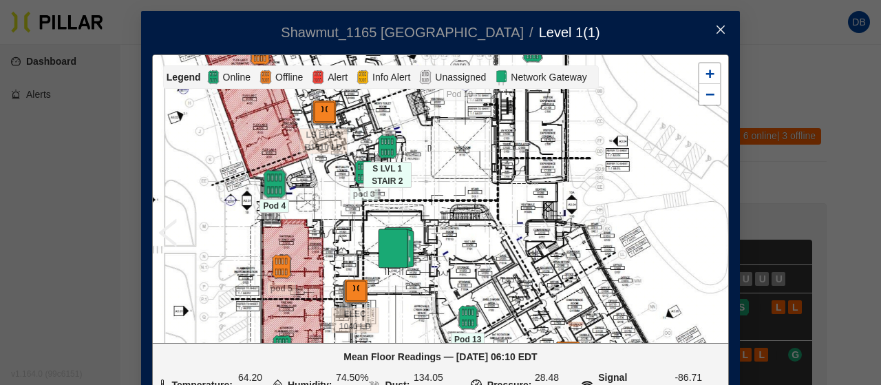
click at [277, 188] on img at bounding box center [274, 184] width 30 height 30
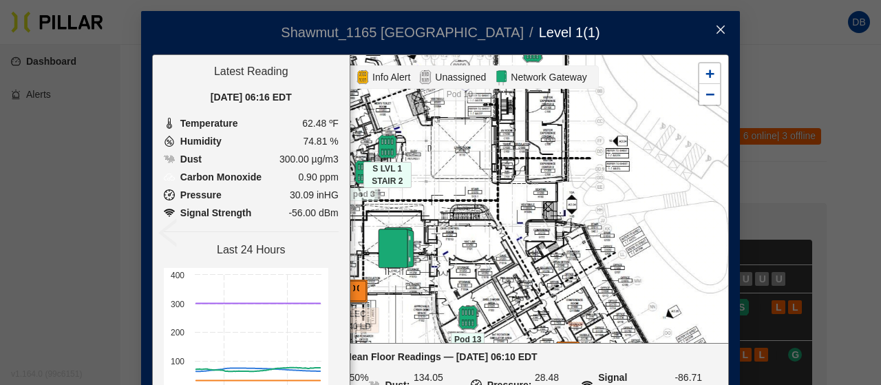
scroll to position [138, 0]
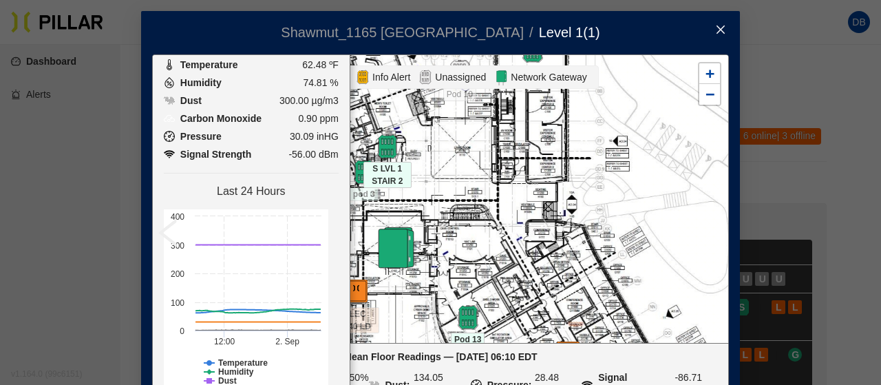
click at [717, 28] on icon "close" at bounding box center [720, 29] width 8 height 8
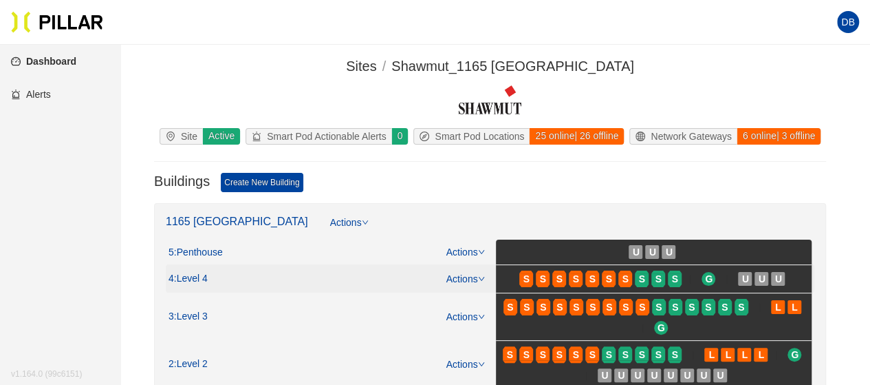
click at [649, 274] on span "S" at bounding box center [643, 279] width 17 height 22
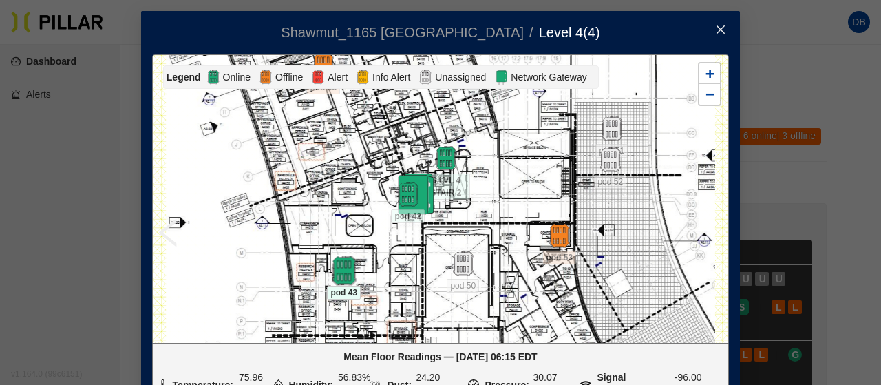
click at [334, 271] on img at bounding box center [344, 271] width 30 height 30
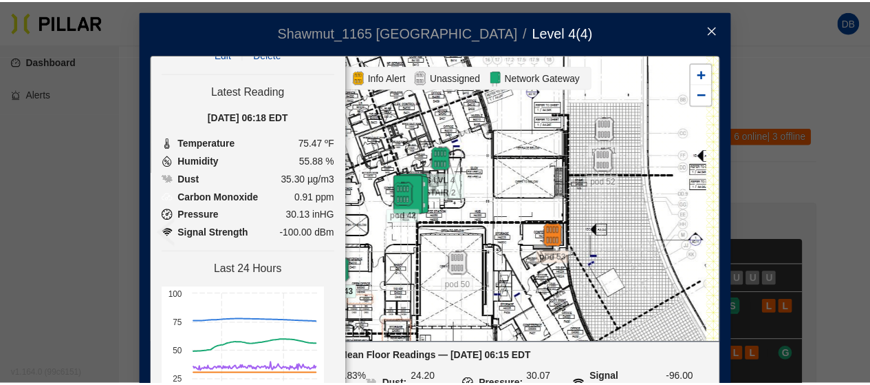
scroll to position [180, 0]
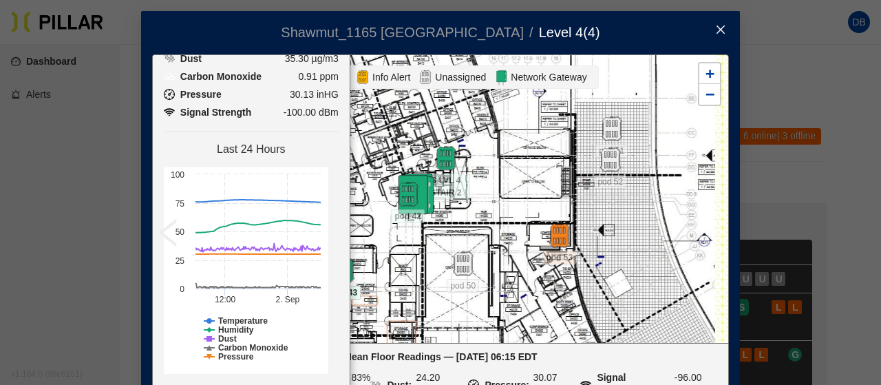
click at [715, 26] on icon "close" at bounding box center [720, 29] width 11 height 11
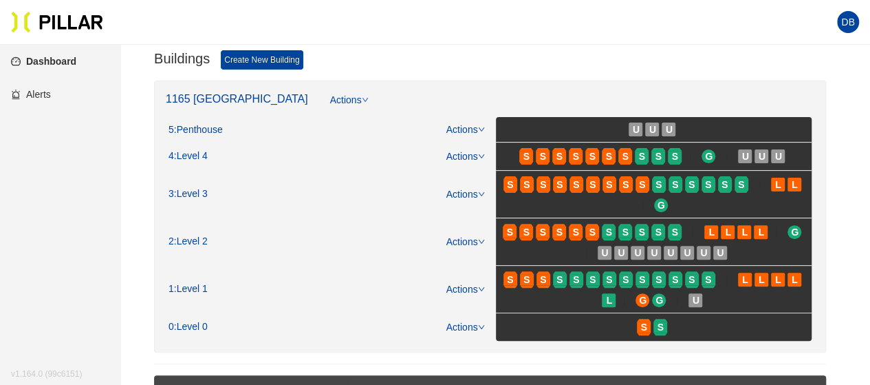
scroll to position [138, 0]
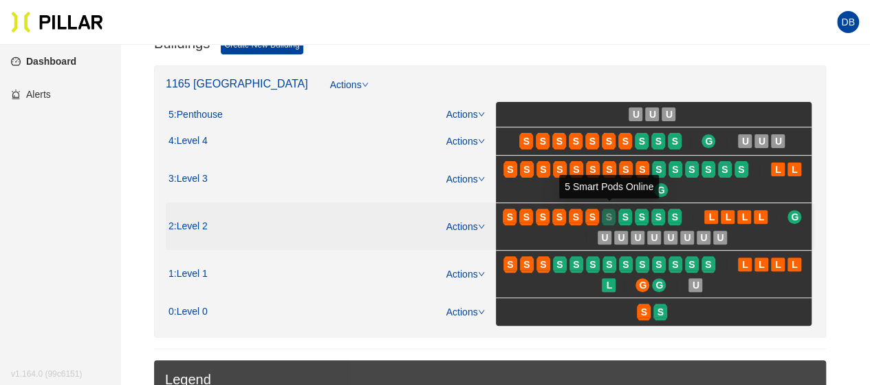
click at [607, 219] on span "S" at bounding box center [609, 216] width 6 height 15
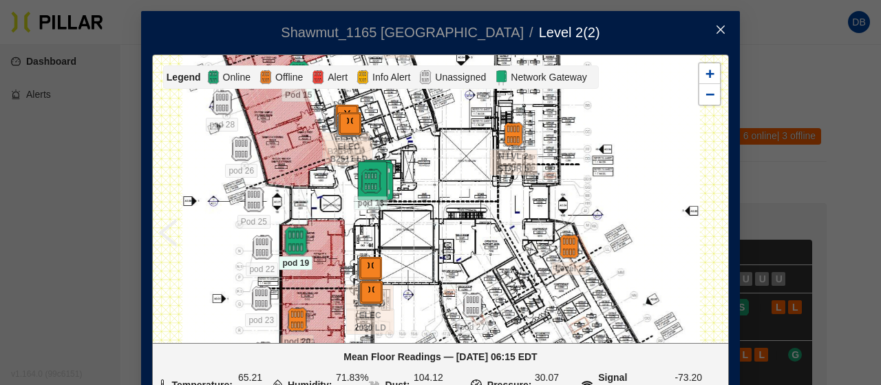
click at [285, 236] on img at bounding box center [296, 241] width 30 height 30
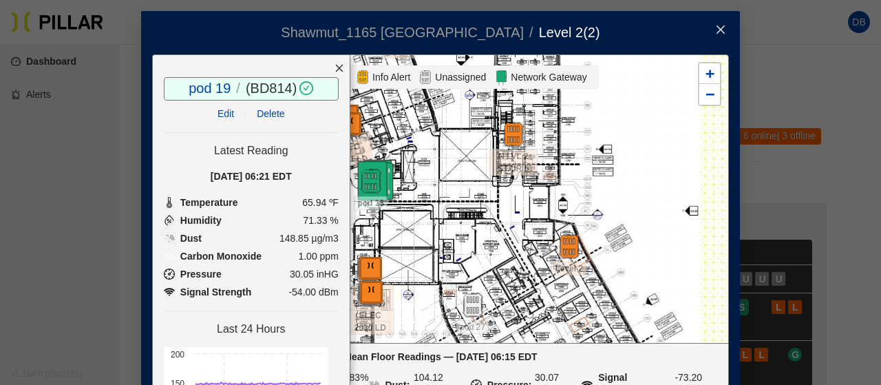
click at [334, 71] on icon "close" at bounding box center [339, 68] width 10 height 10
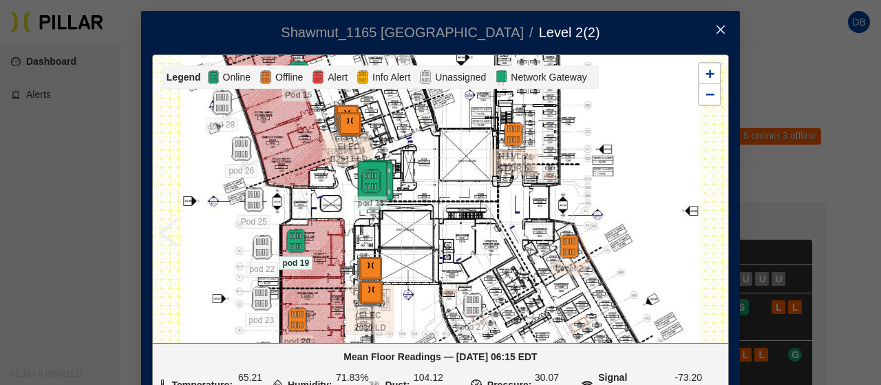
click at [717, 30] on icon "close" at bounding box center [720, 29] width 11 height 11
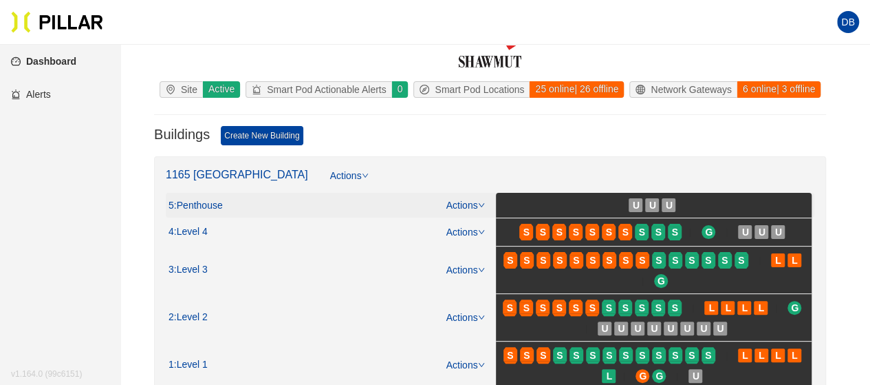
scroll to position [69, 0]
